Goal: Find specific page/section: Find specific page/section

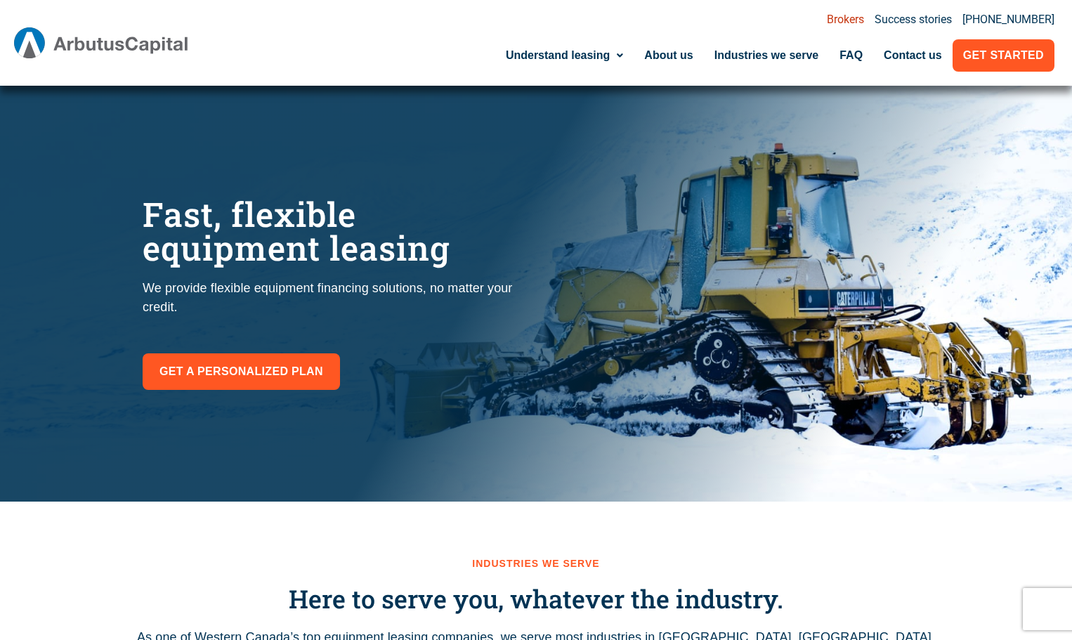
click at [853, 21] on link "Brokers" at bounding box center [845, 19] width 37 height 11
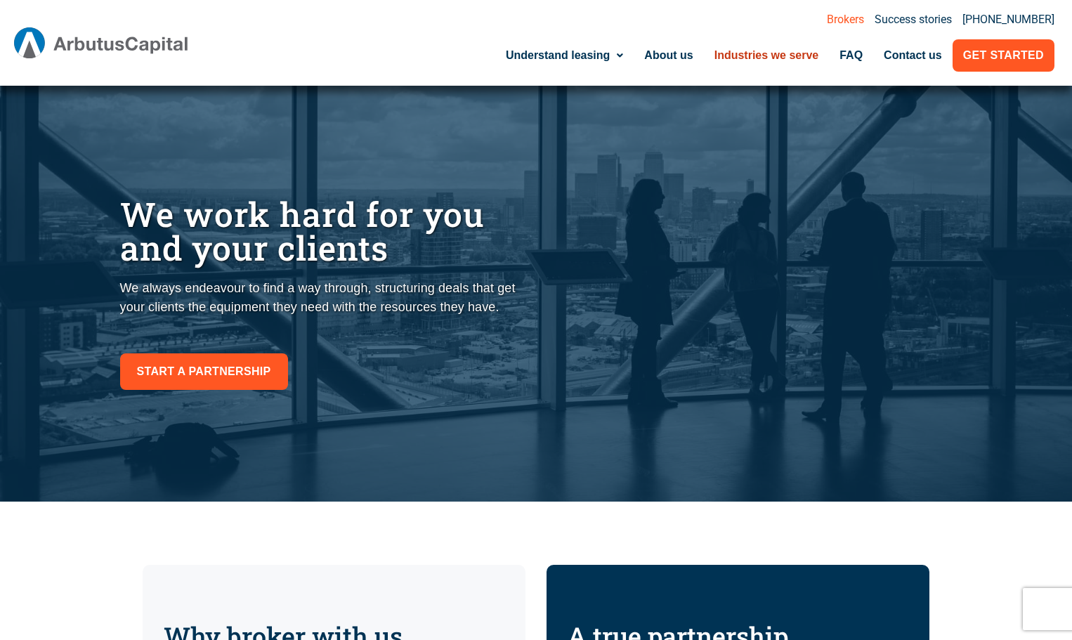
click at [763, 48] on link "Industries we serve" at bounding box center [767, 55] width 126 height 32
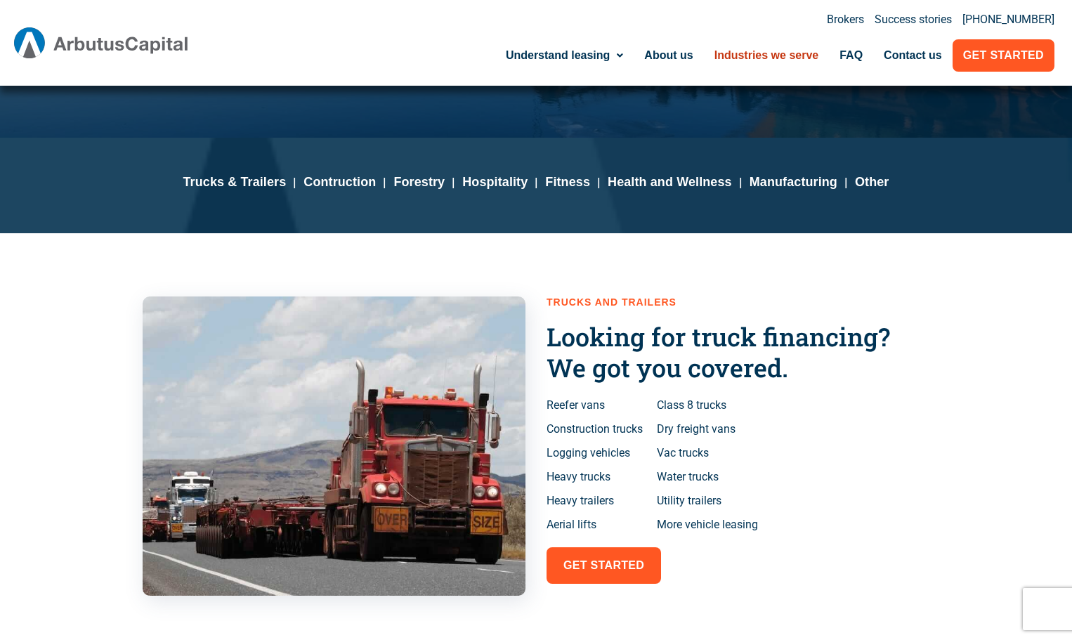
scroll to position [351, 0]
